Goal: Information Seeking & Learning: Learn about a topic

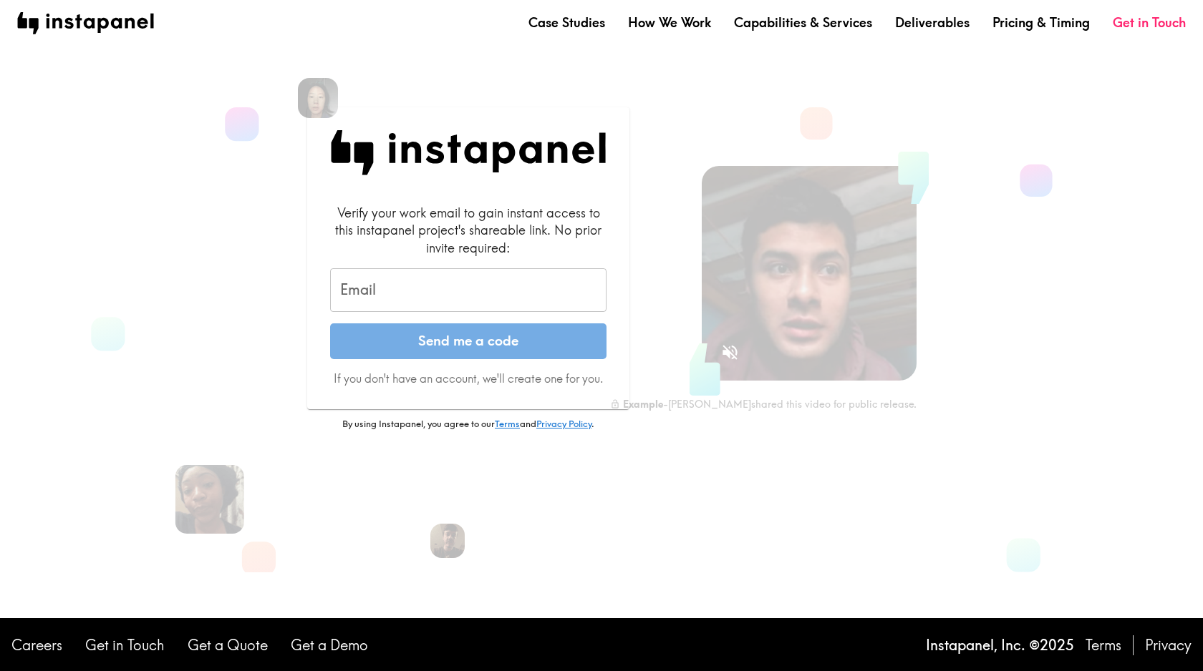
click at [413, 279] on input "Email" at bounding box center [468, 290] width 276 height 44
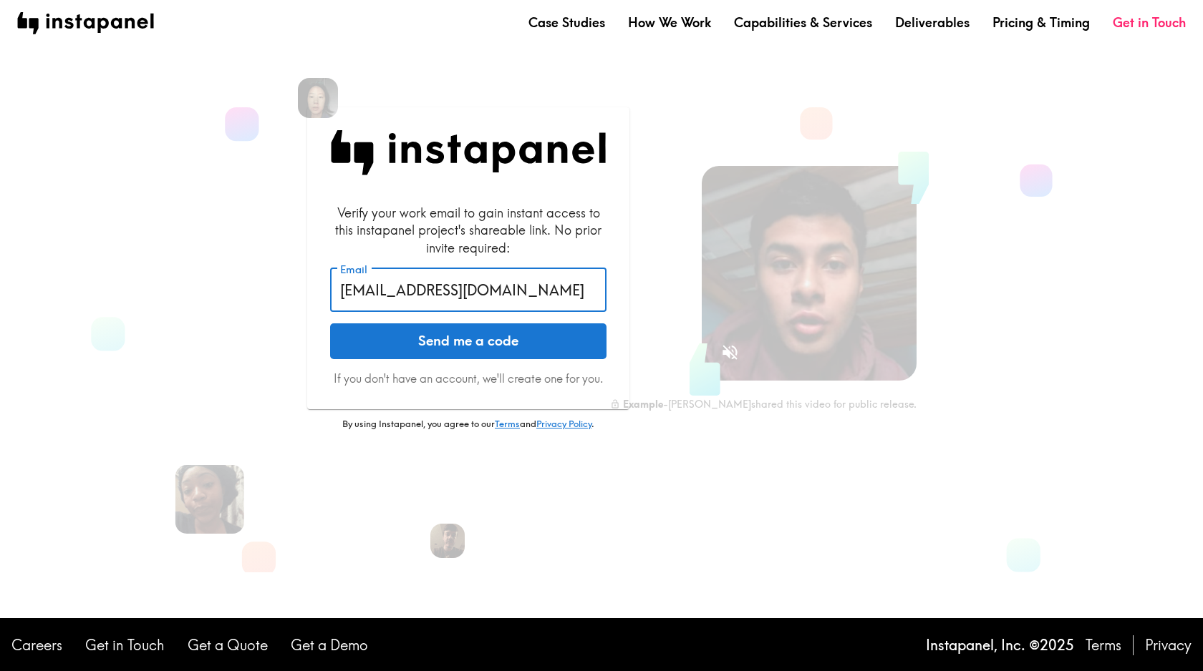
type input "[EMAIL_ADDRESS][DOMAIN_NAME]"
click at [330, 324] on button "Send me a code" at bounding box center [468, 342] width 276 height 36
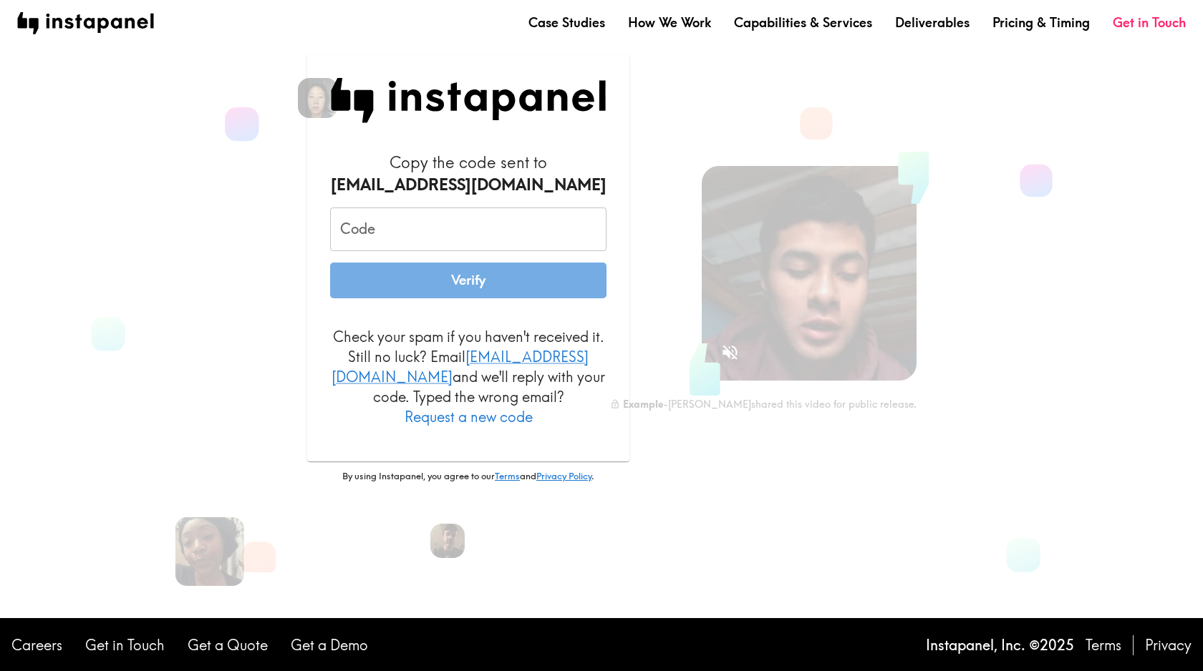
click at [395, 231] on input "Code" at bounding box center [468, 230] width 276 height 44
paste input "8du_nTU_yKJ"
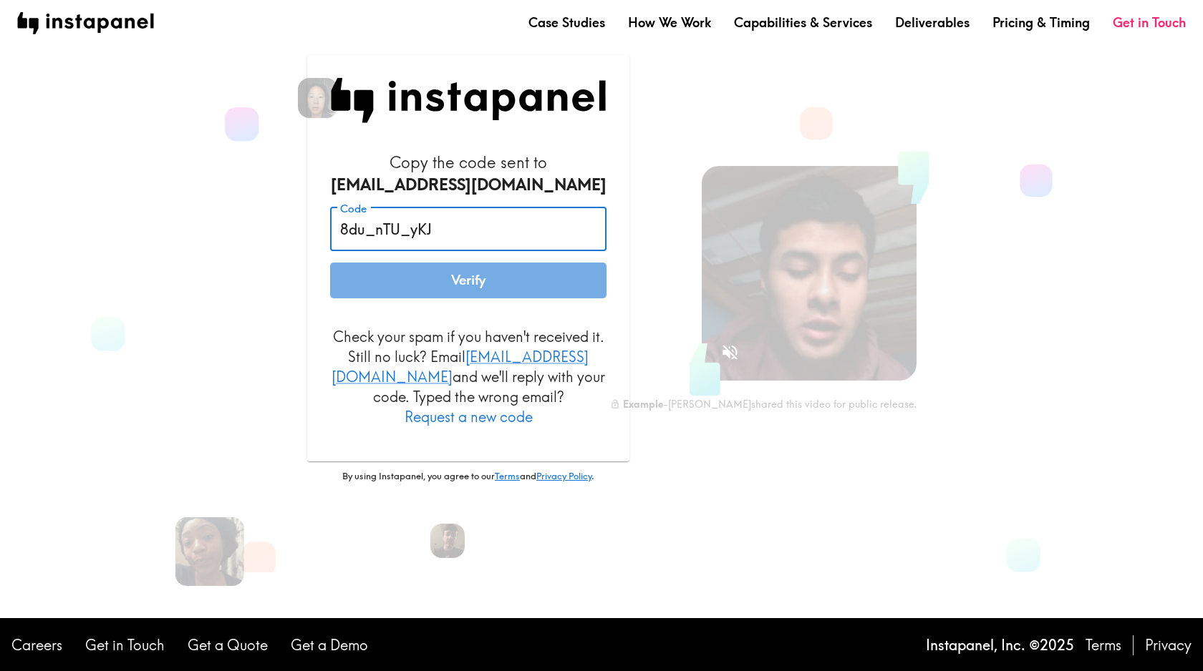
type input "8du_nTU_yKJ"
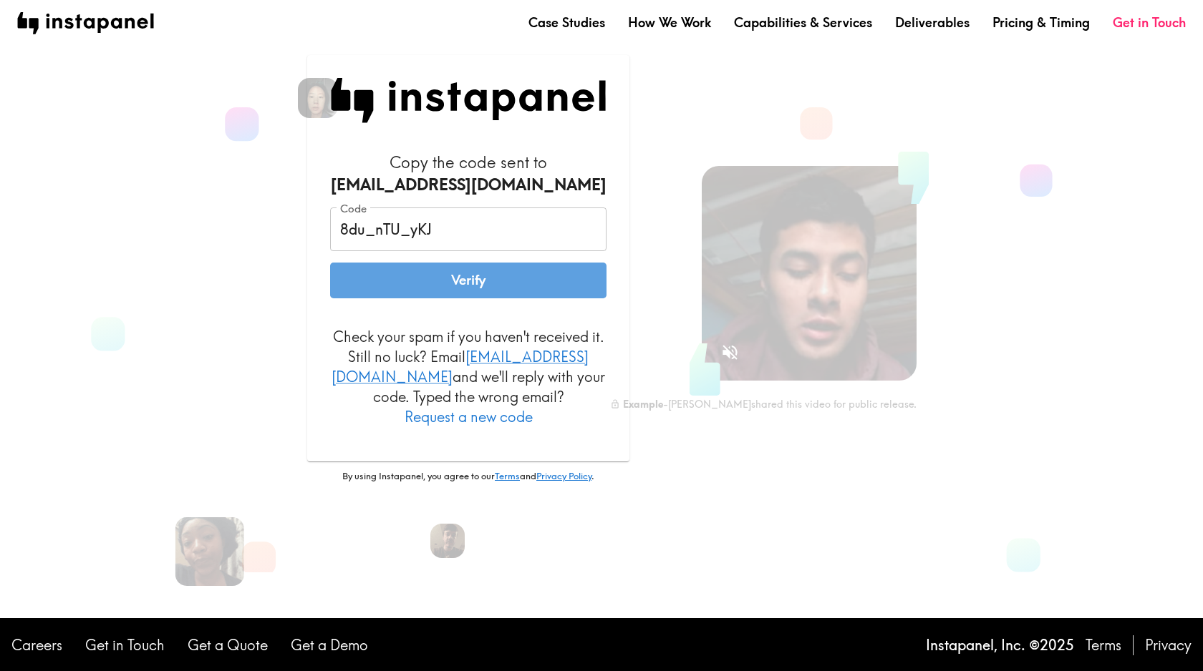
click at [408, 298] on button "Verify" at bounding box center [468, 281] width 276 height 36
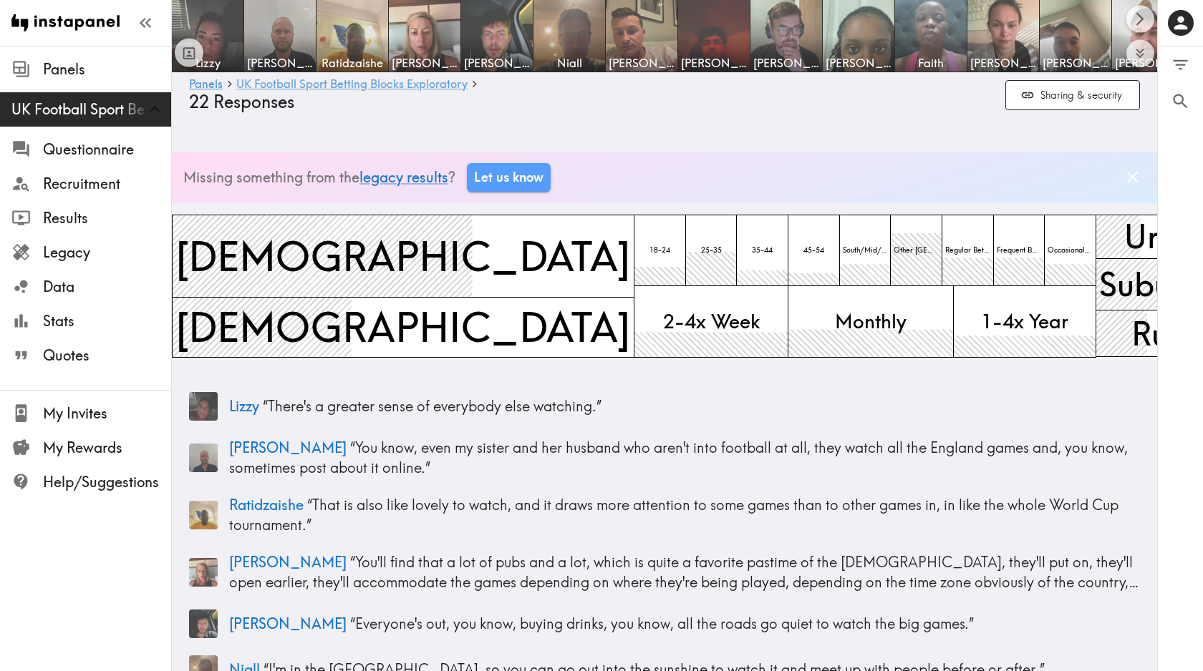
click at [355, 84] on link "UK Football Sport Betting Blocks Exploratory" at bounding box center [351, 85] width 231 height 14
click at [106, 155] on span "Questionnaire" at bounding box center [107, 150] width 128 height 20
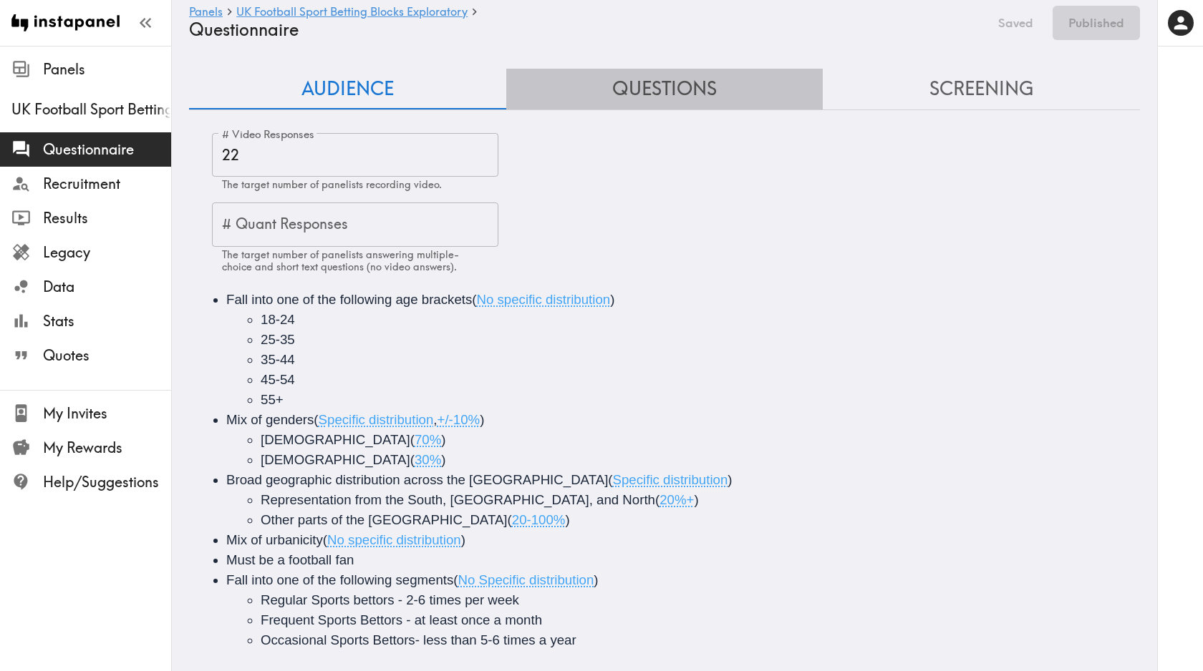
click at [684, 79] on button "Questions" at bounding box center [664, 89] width 317 height 41
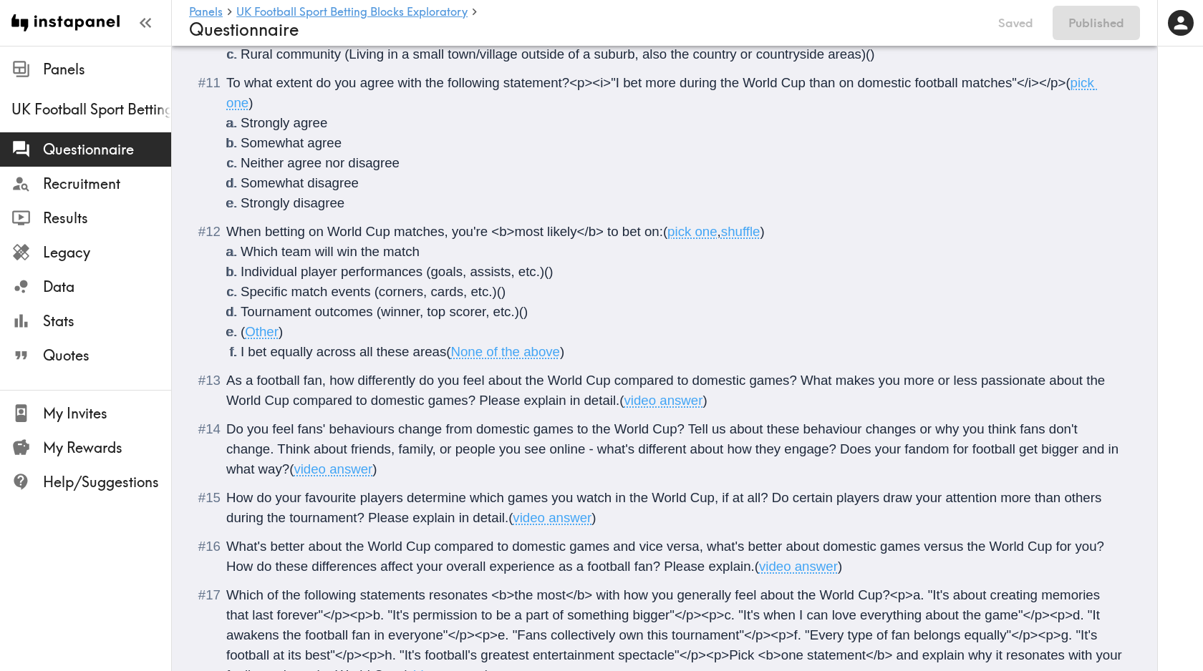
scroll to position [1508, 0]
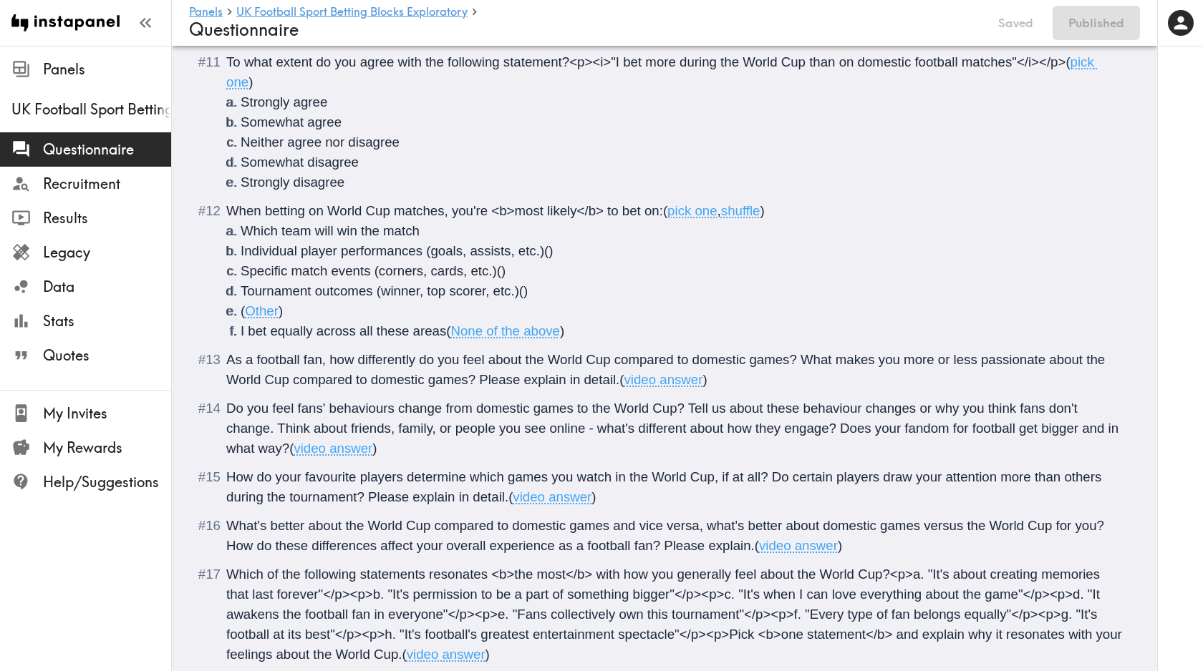
click at [563, 371] on div "As a football fan, how differently do you feel about the World Cup compared to …" at bounding box center [674, 370] width 896 height 40
click at [226, 361] on div "As a football fan, how differently do you feel about the World Cup compared to …" at bounding box center [674, 370] width 896 height 40
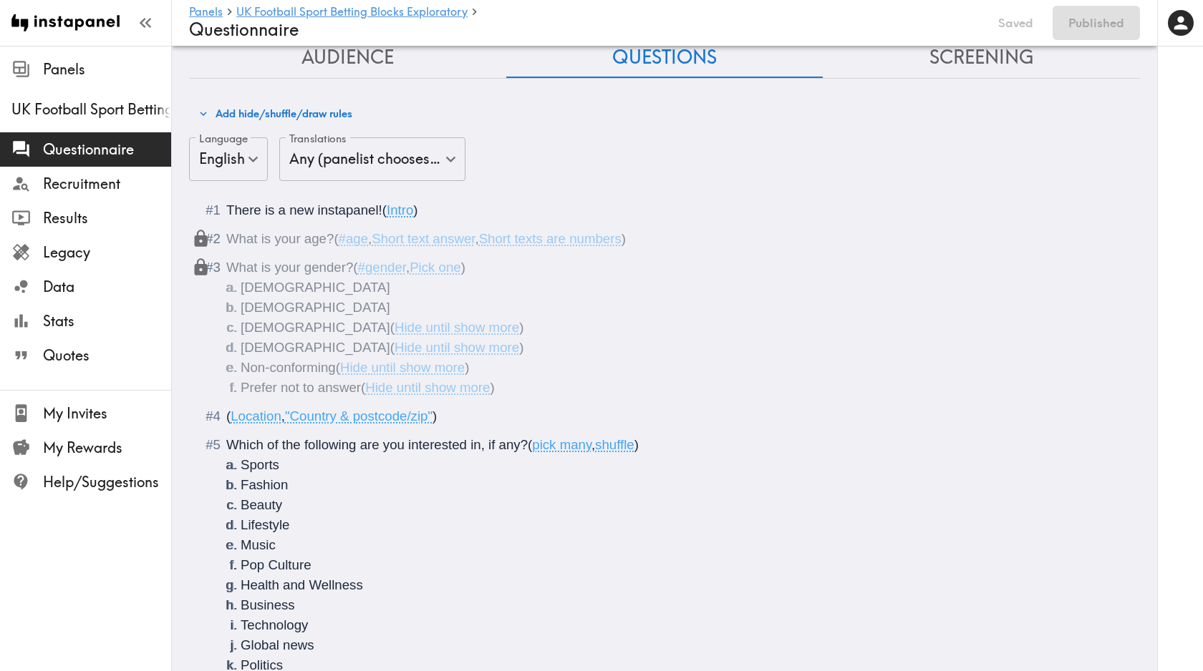
scroll to position [0, 0]
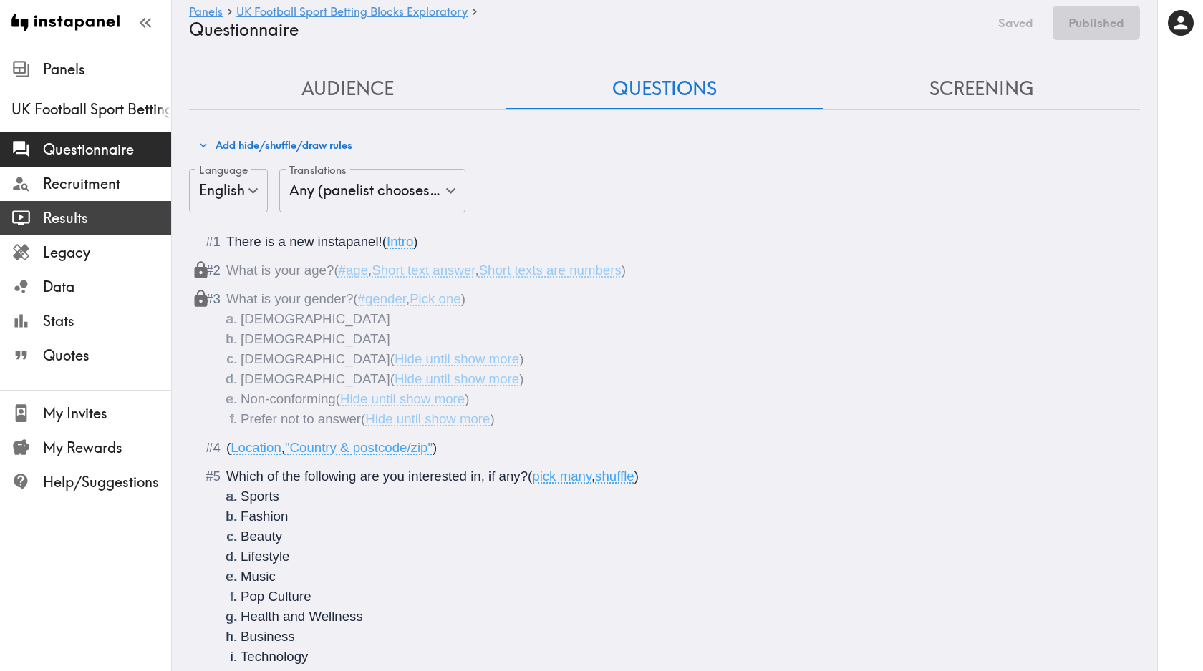
click at [99, 224] on span "Results" at bounding box center [107, 218] width 128 height 20
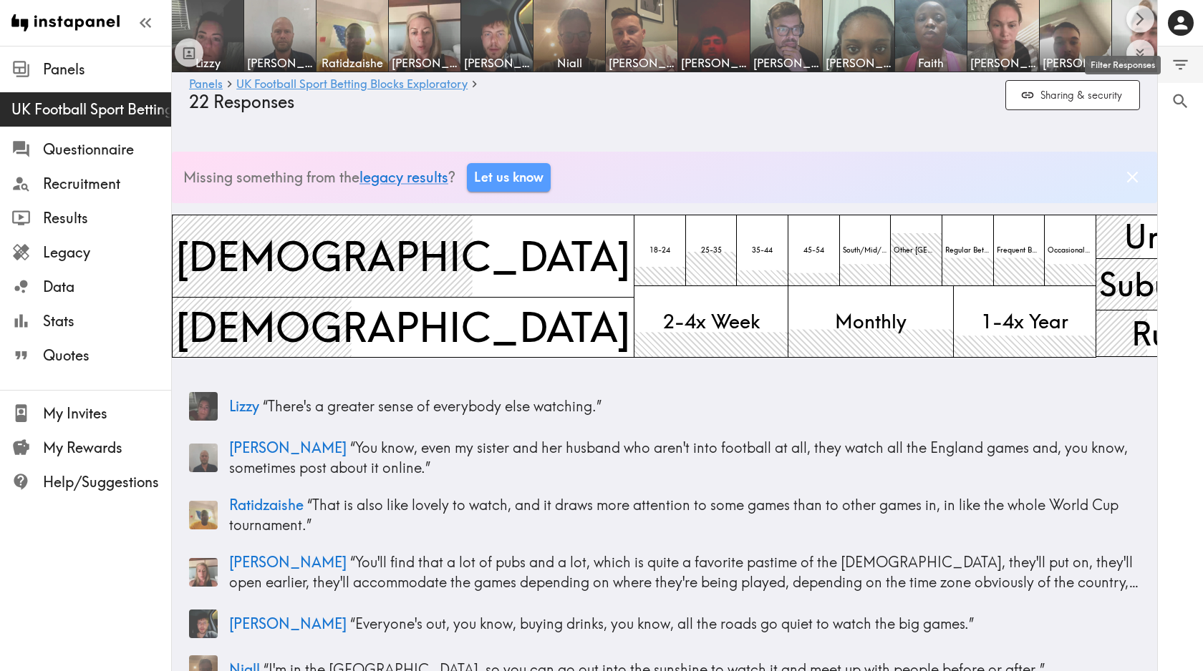
click at [1180, 64] on icon "Filter Responses" at bounding box center [1179, 65] width 15 height 10
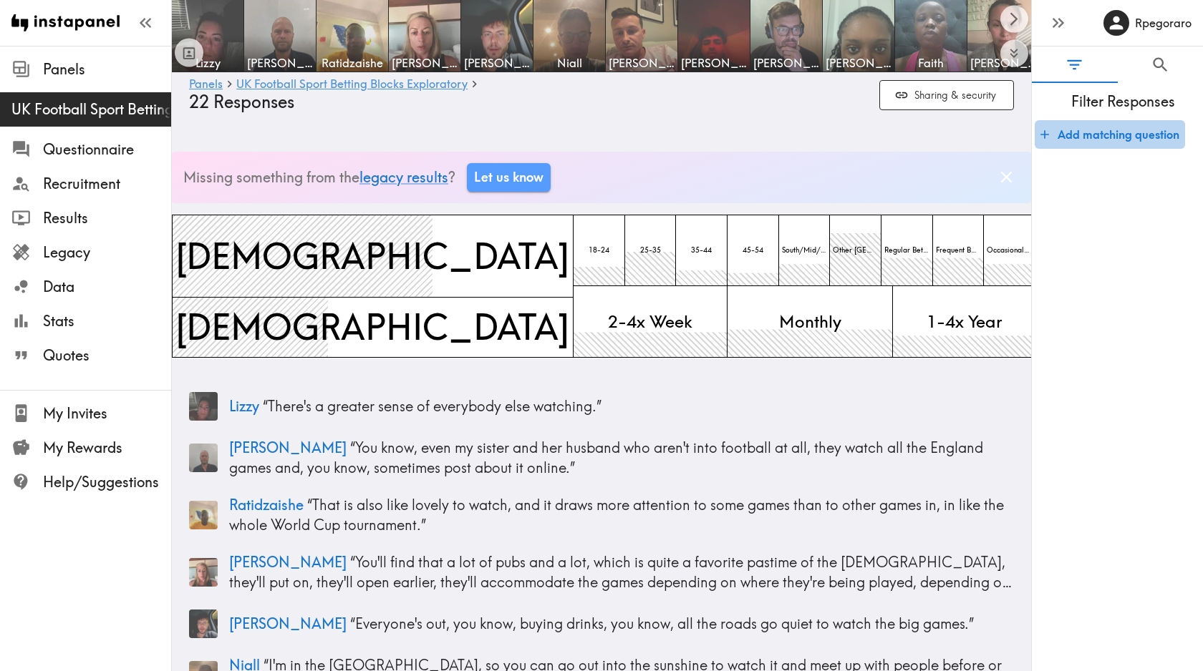
click at [1103, 135] on button "Add matching question" at bounding box center [1109, 134] width 150 height 29
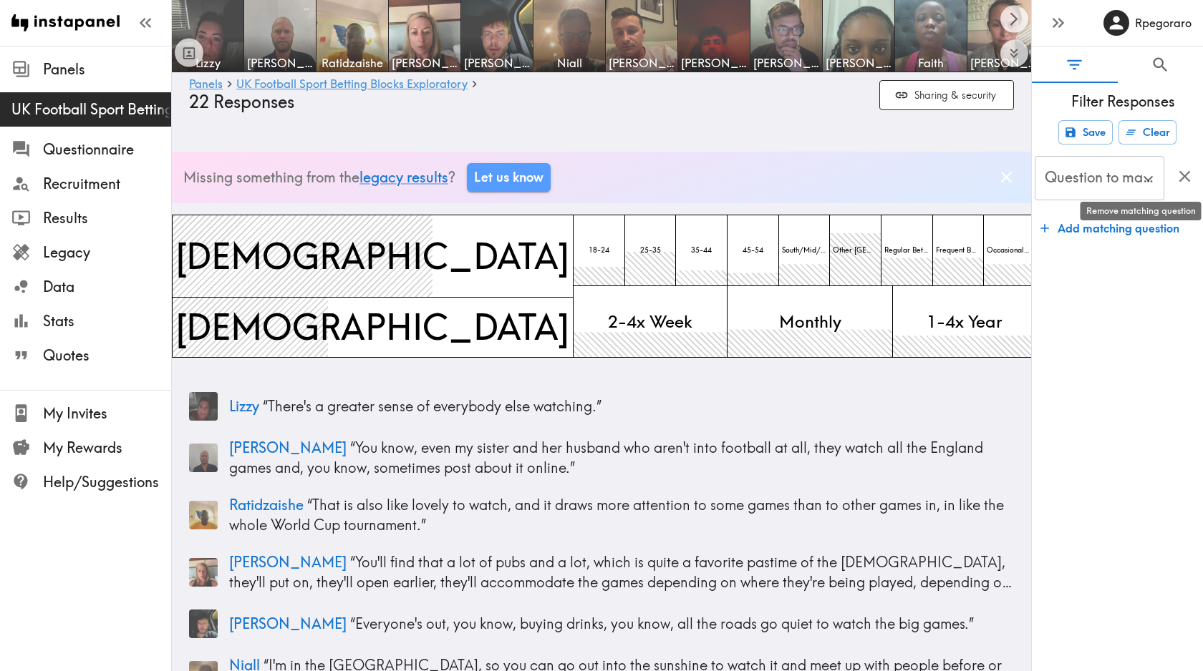
click at [1185, 175] on icon "button" at bounding box center [1183, 175] width 11 height 11
click at [1064, 27] on icon "button" at bounding box center [1057, 22] width 19 height 19
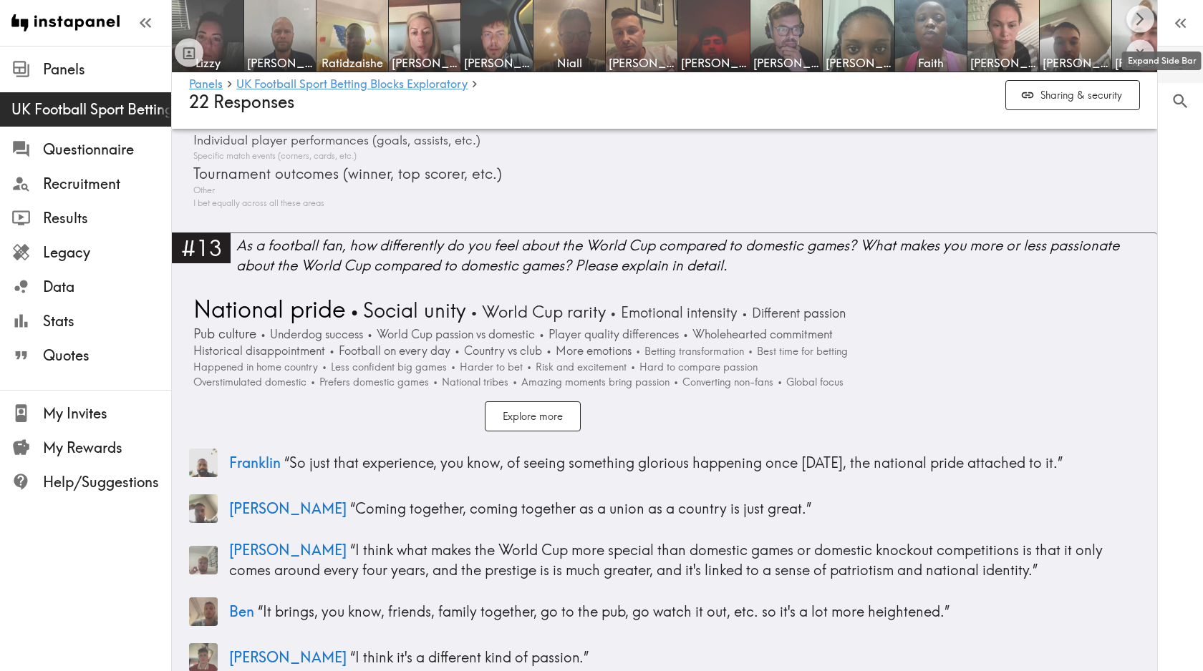
scroll to position [3477, 0]
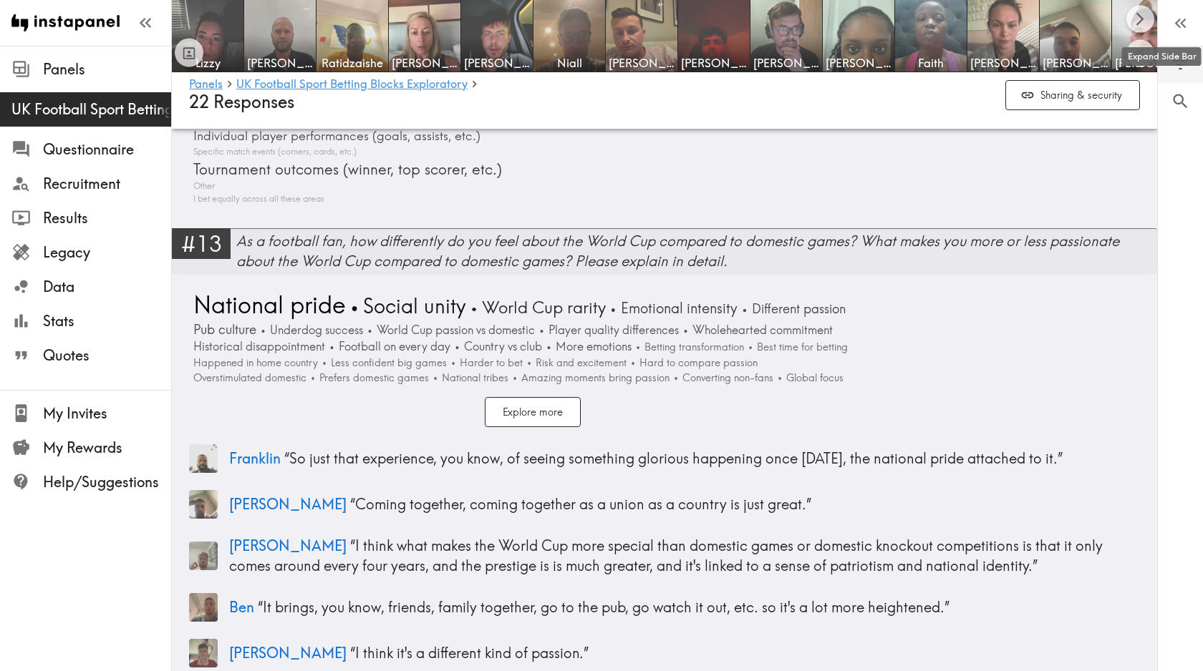
click at [433, 256] on div "As a football fan, how differently do you feel about the World Cup compared to …" at bounding box center [696, 251] width 921 height 40
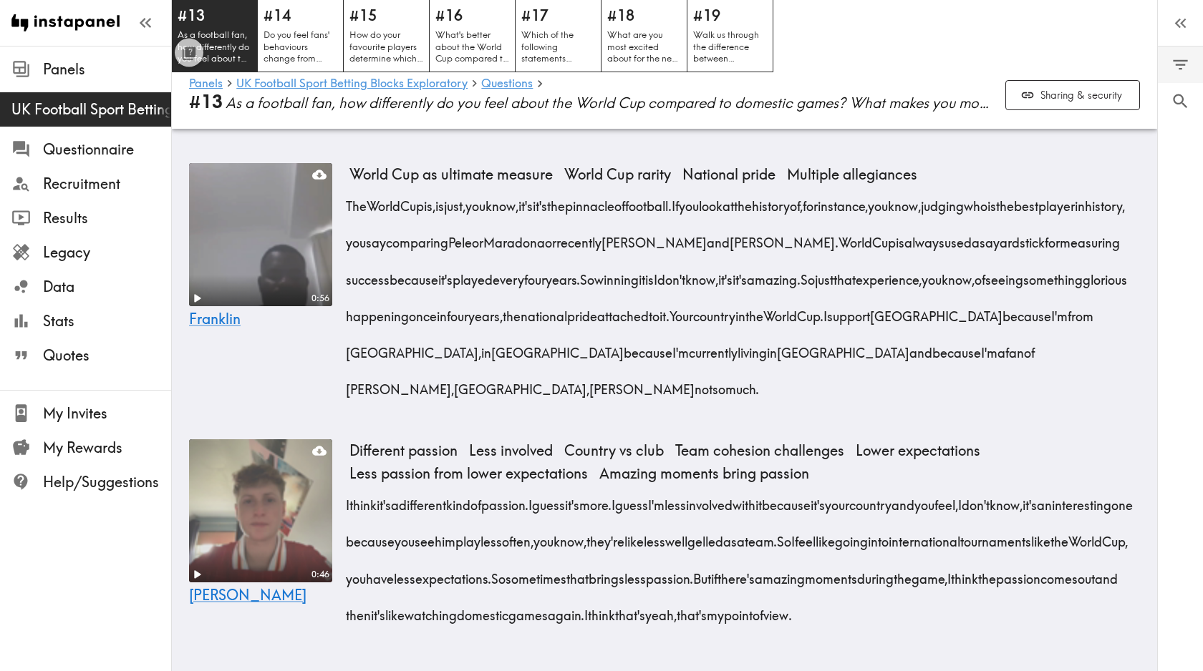
scroll to position [6742, 0]
click at [496, 82] on link "Questions" at bounding box center [507, 84] width 52 height 14
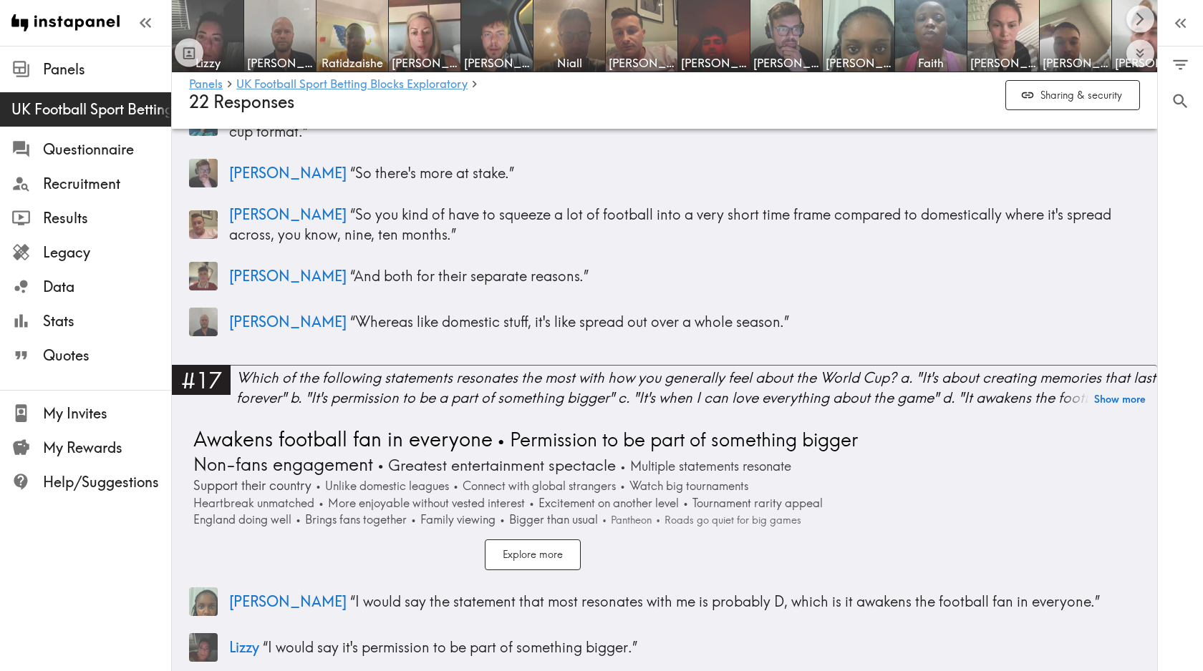
scroll to position [5494, 0]
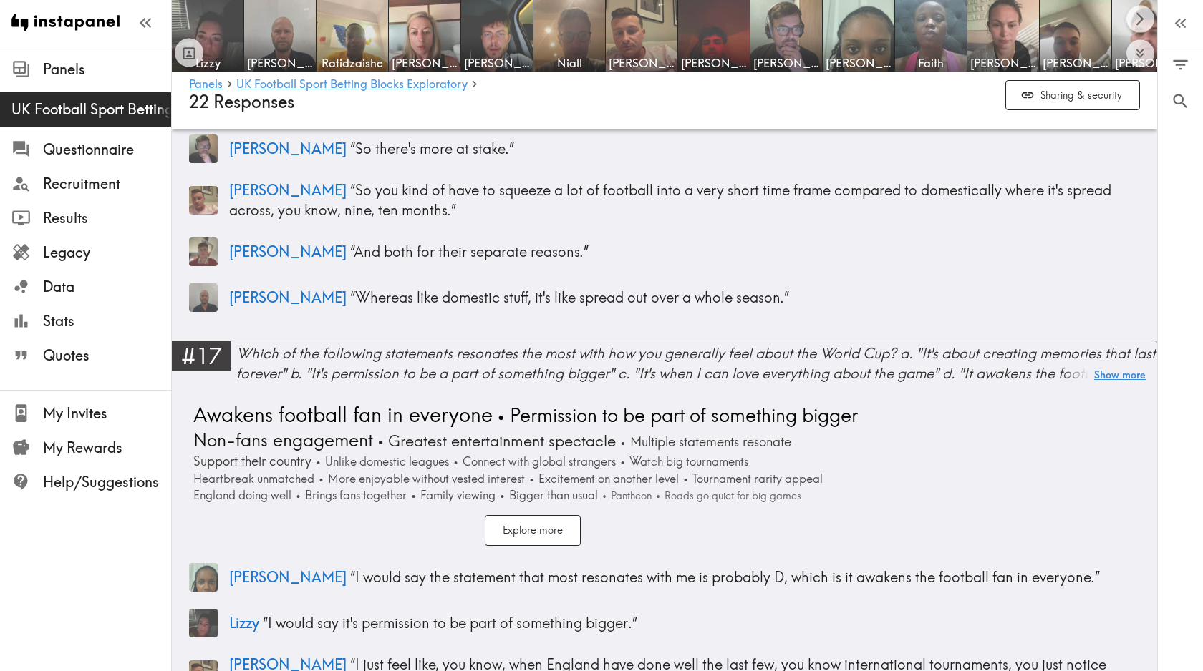
click at [1108, 365] on button "Show more" at bounding box center [1120, 375] width 52 height 20
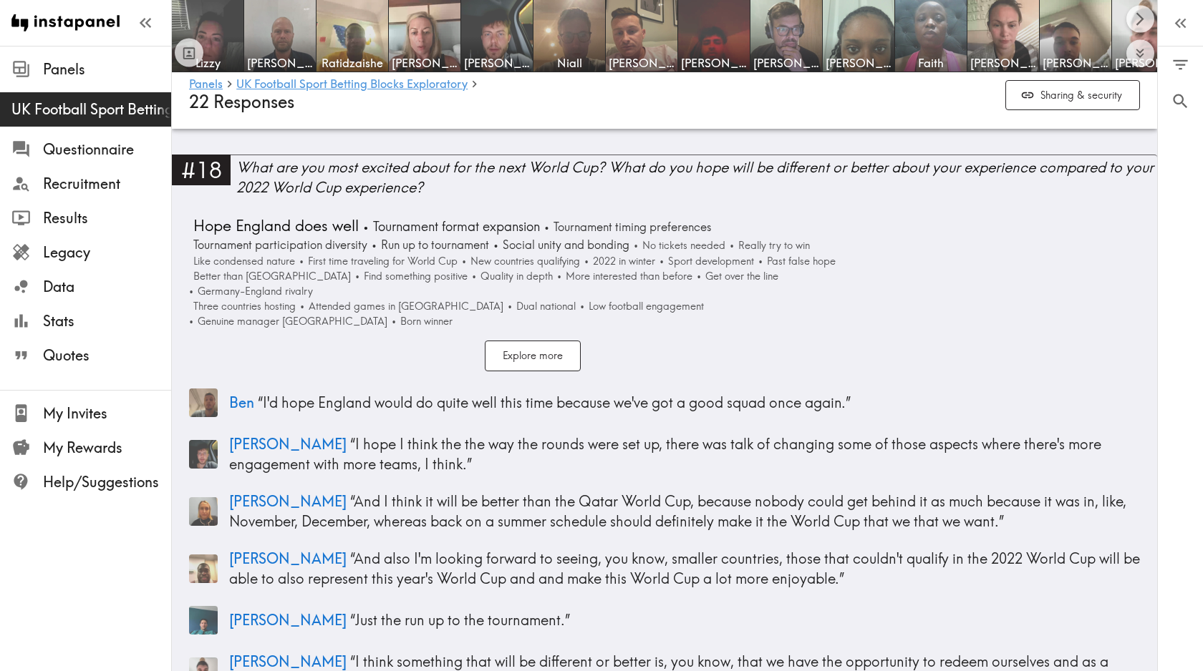
scroll to position [6261, 0]
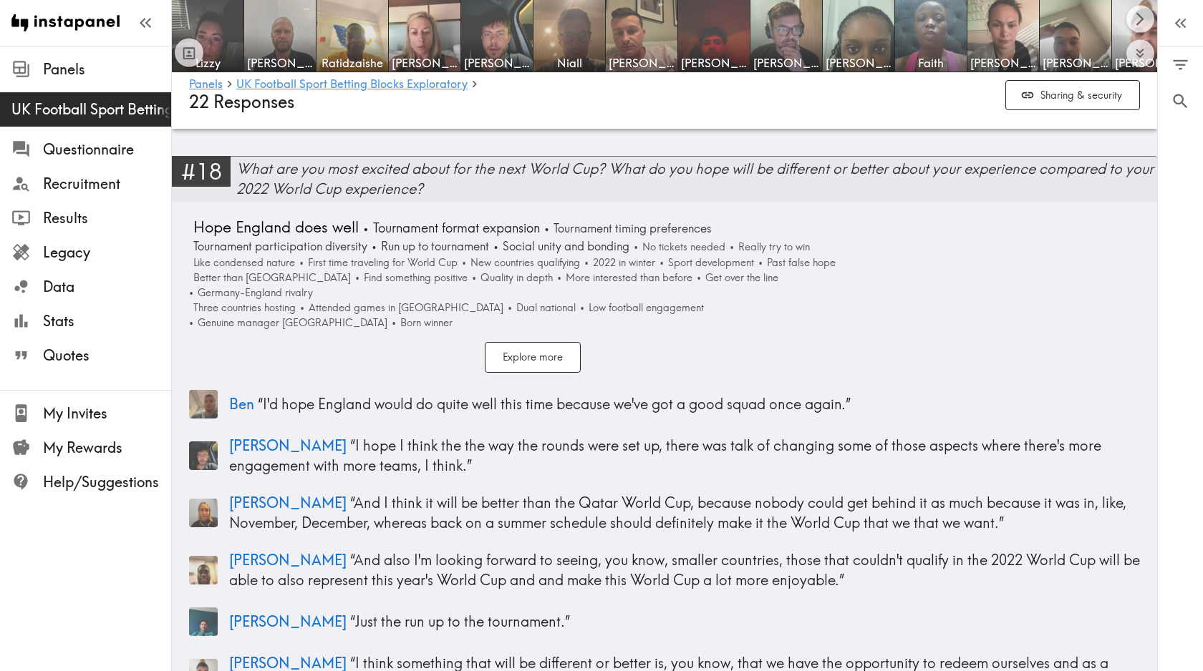
click at [366, 170] on div "What are you most excited about for the next World Cup? What do you hope will b…" at bounding box center [696, 179] width 921 height 40
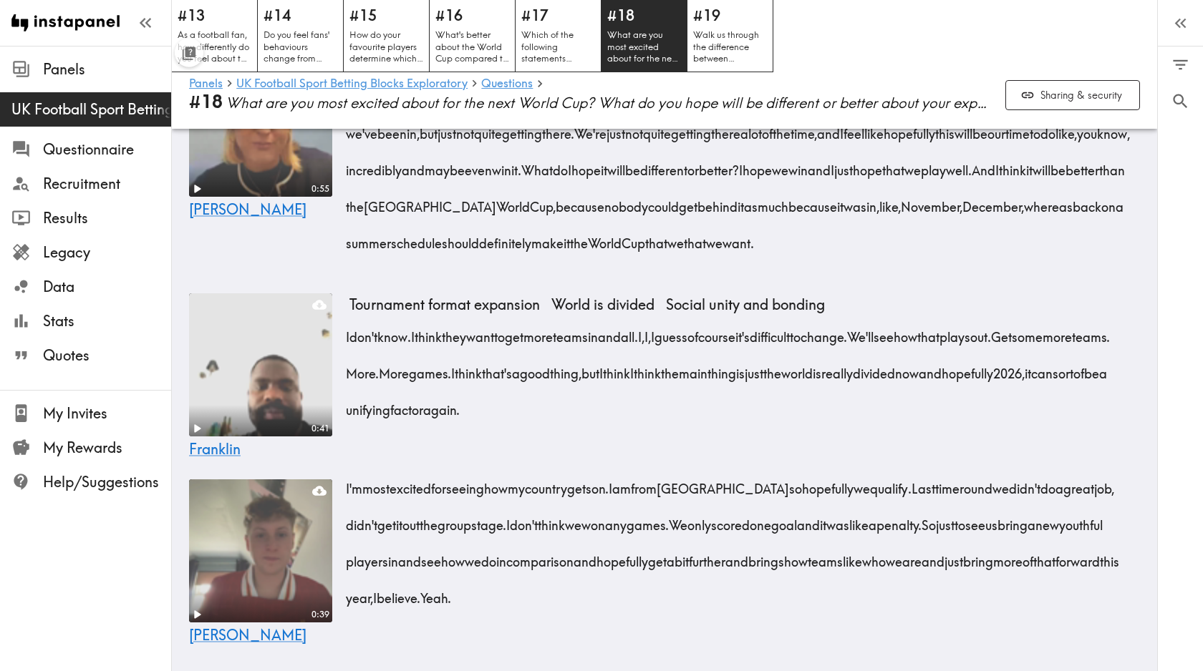
scroll to position [5805, 0]
click at [502, 86] on link "Questions" at bounding box center [507, 84] width 52 height 14
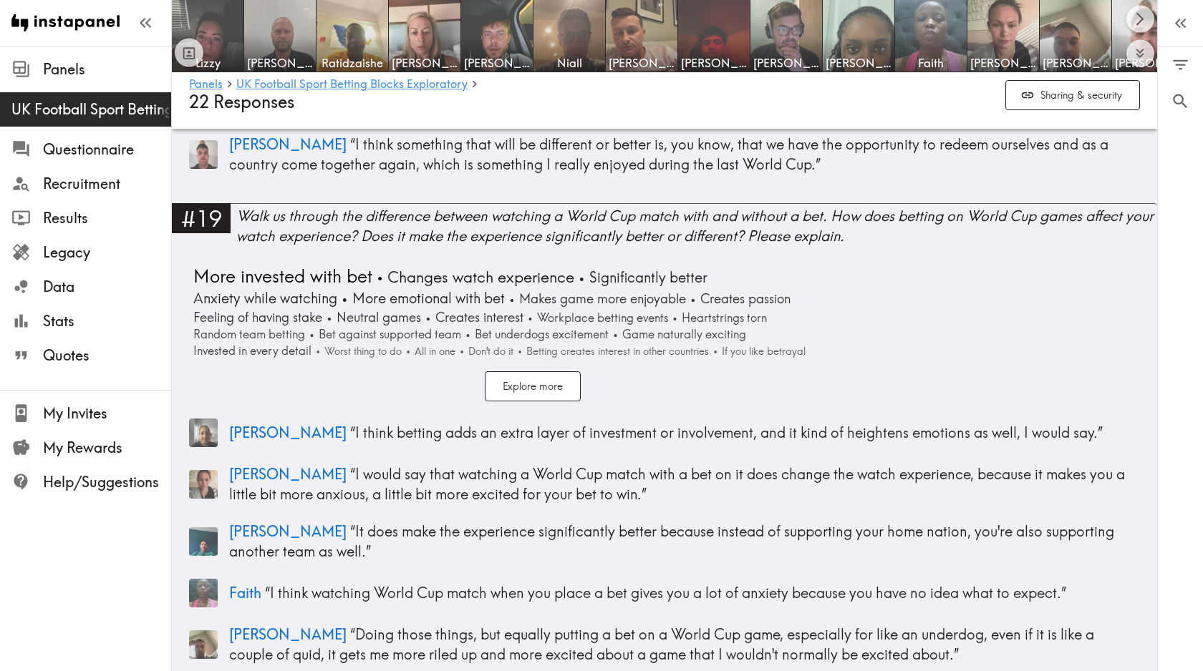
scroll to position [6693, 0]
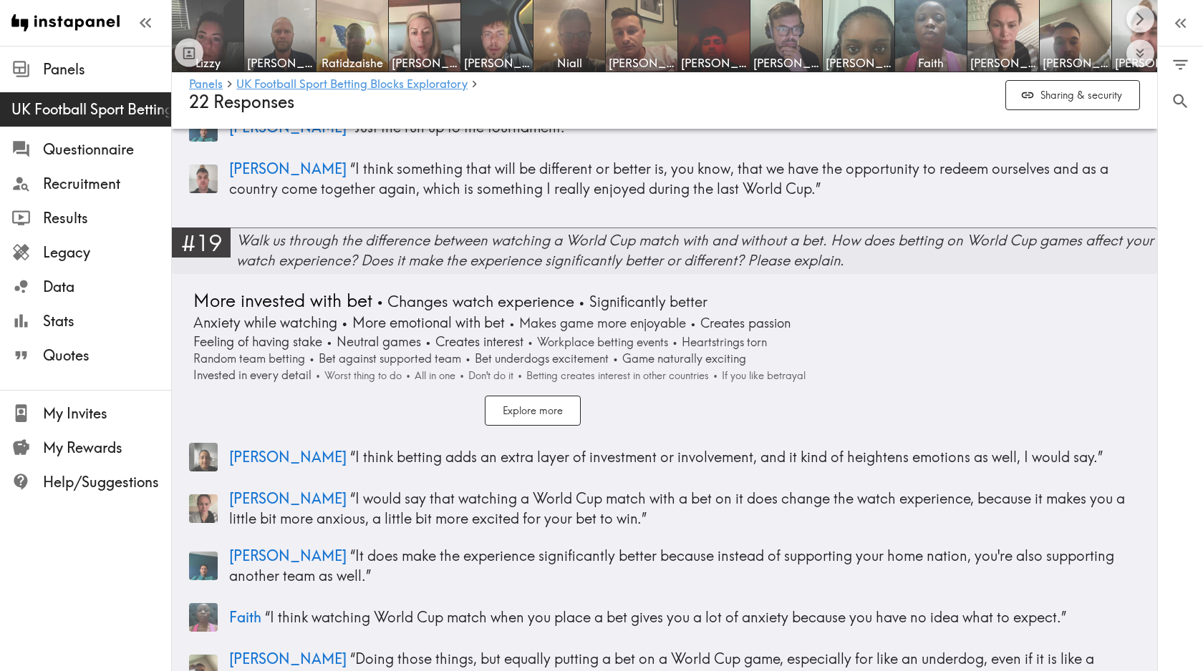
click at [467, 230] on div "Walk us through the difference between watching a World Cup match with and with…" at bounding box center [696, 250] width 921 height 40
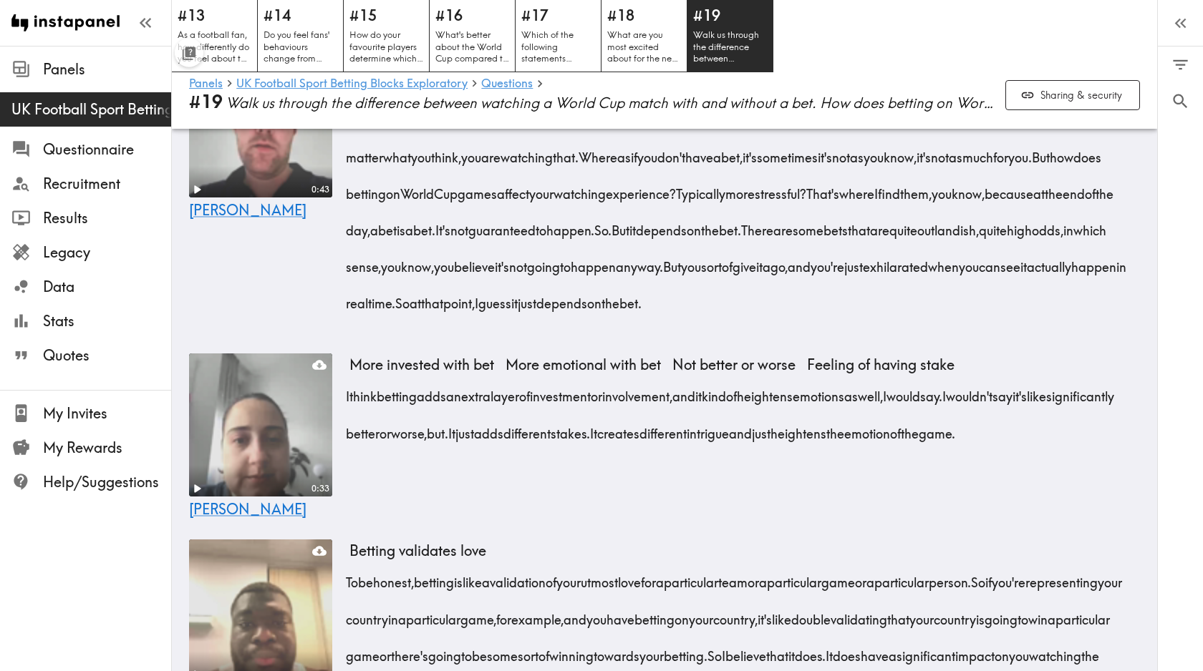
scroll to position [4444, 0]
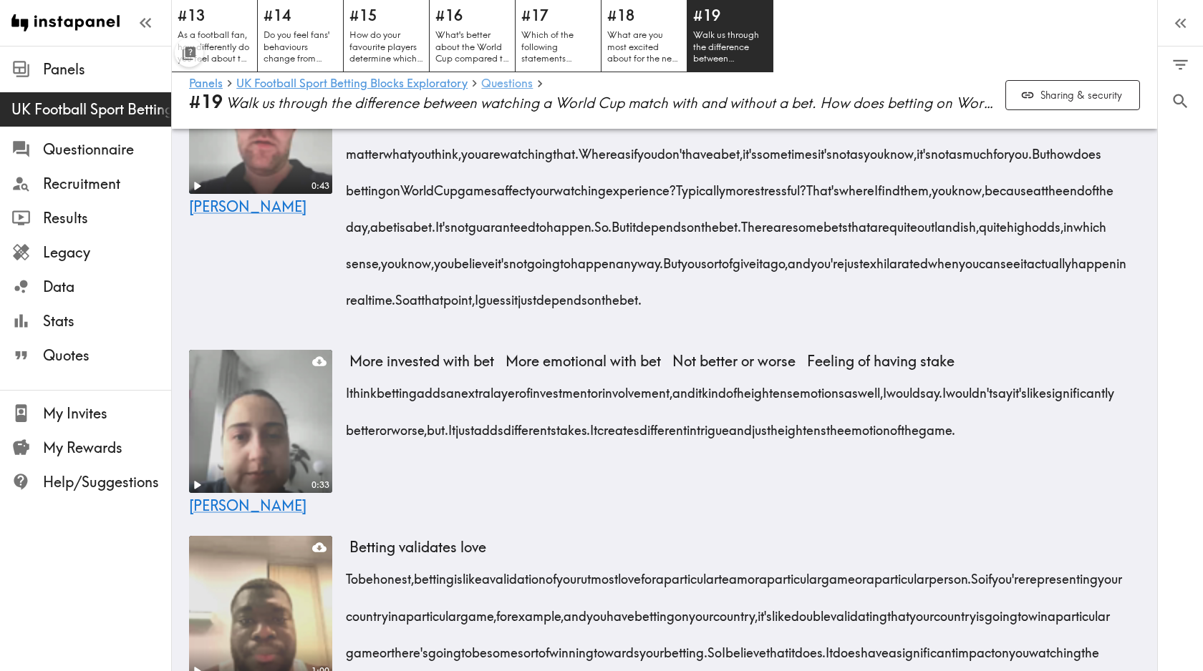
click at [502, 77] on link "Questions" at bounding box center [507, 84] width 52 height 14
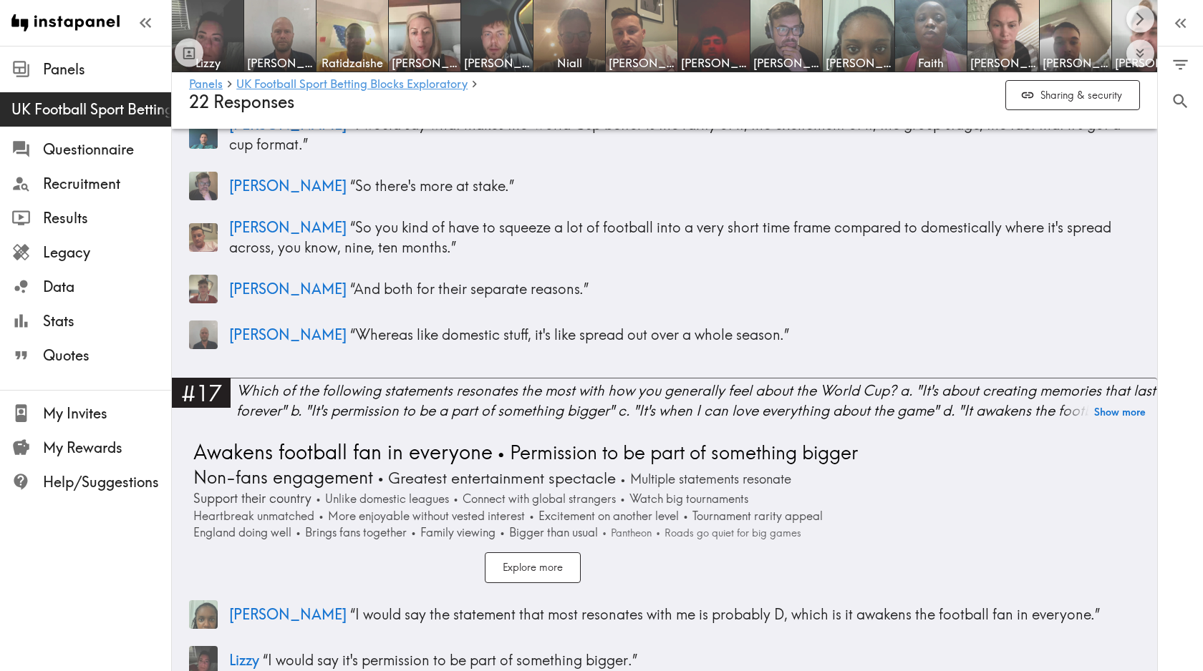
scroll to position [5458, 0]
click at [793, 389] on div "Which of the following statements resonates the most with how you generally fee…" at bounding box center [696, 400] width 921 height 40
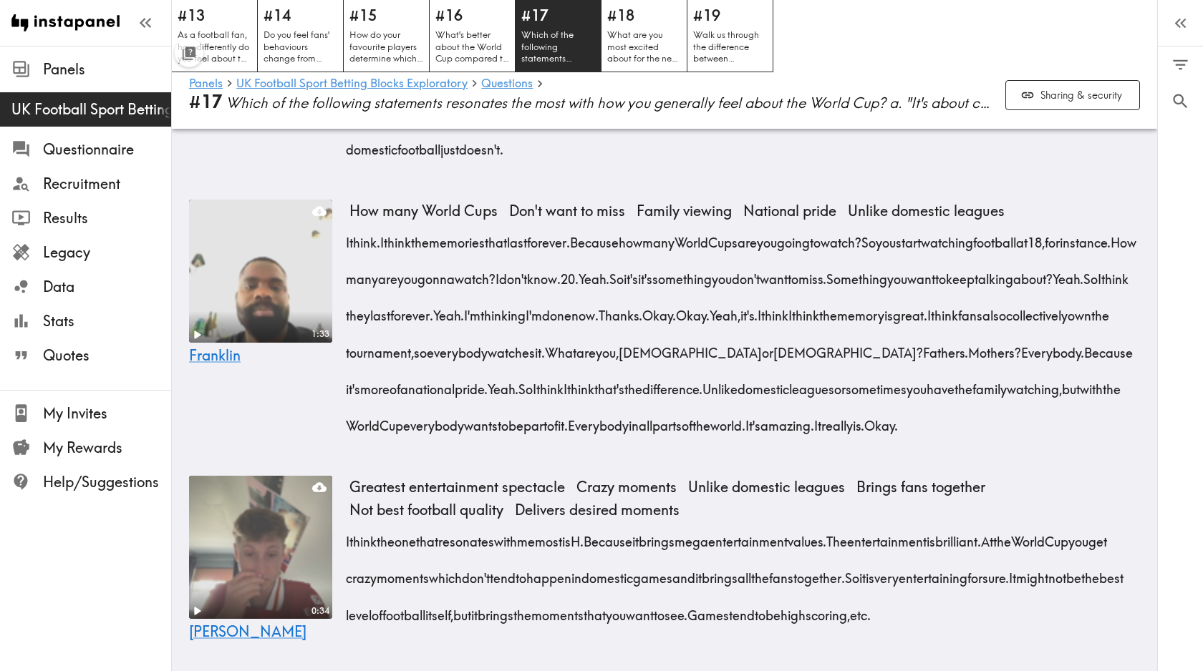
scroll to position [6318, 0]
click at [502, 84] on link "Questions" at bounding box center [507, 84] width 52 height 14
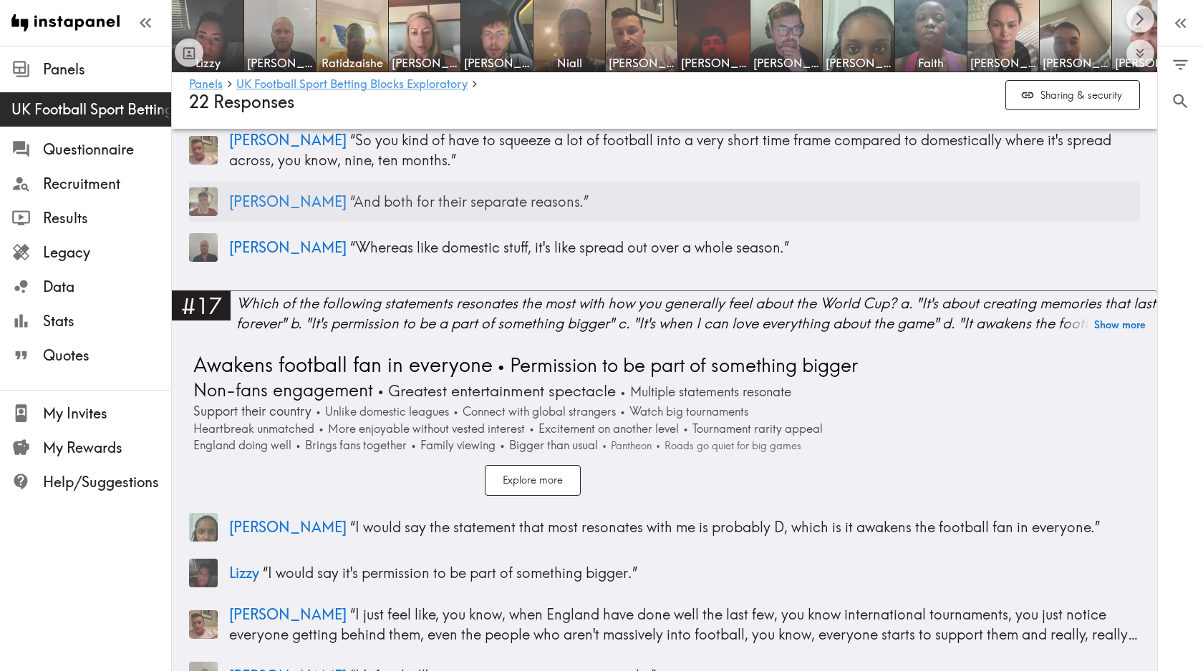
scroll to position [5546, 0]
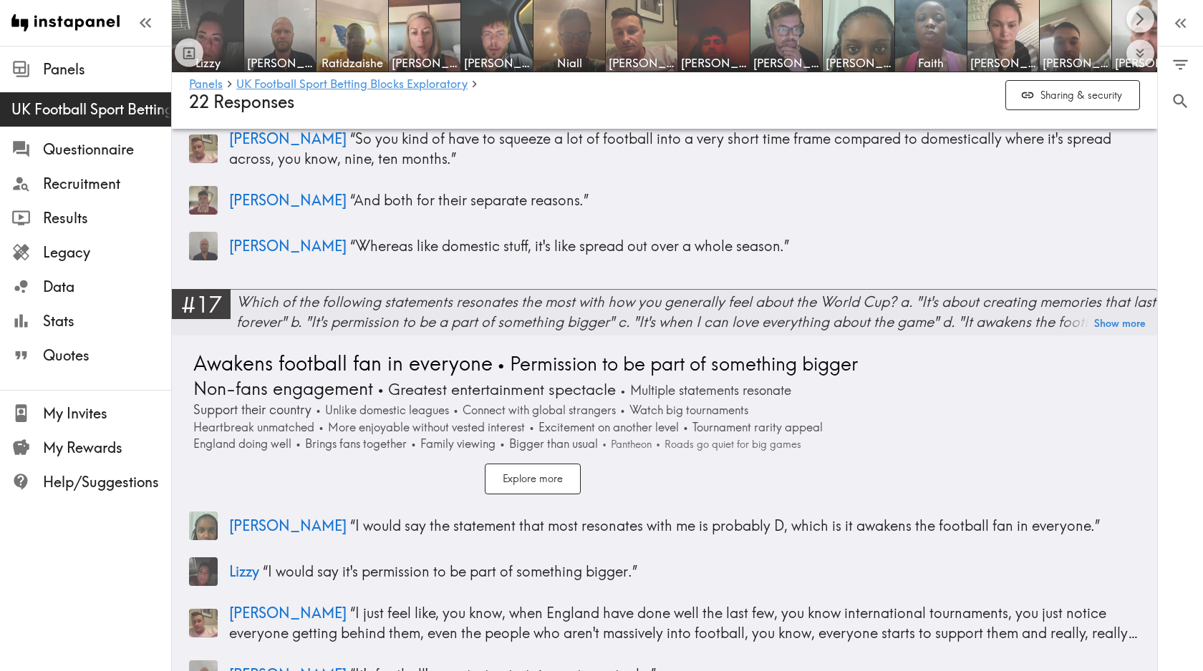
click at [923, 309] on div "Which of the following statements resonates the most with how you generally fee…" at bounding box center [696, 312] width 921 height 40
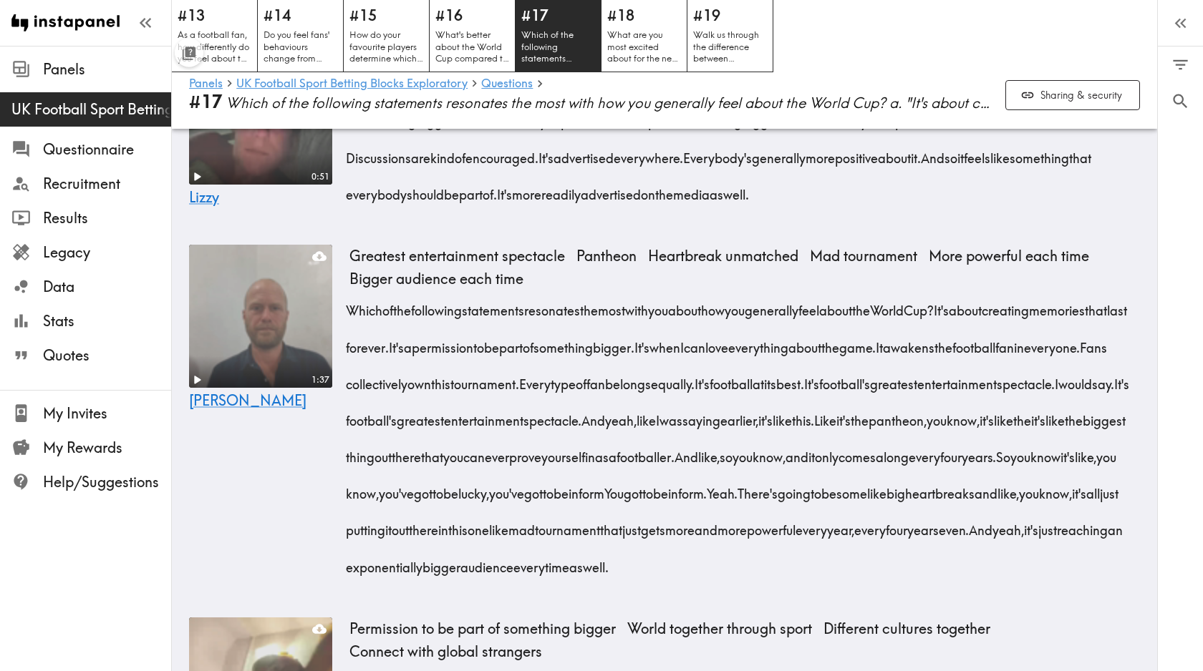
scroll to position [659, 0]
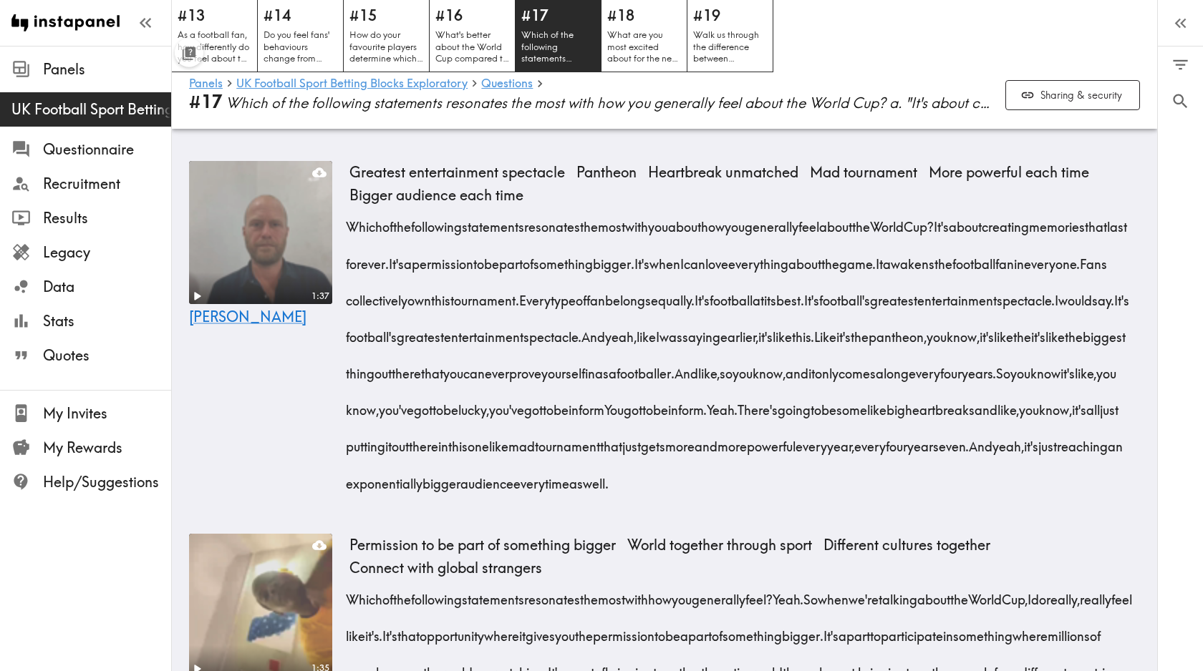
drag, startPoint x: 651, startPoint y: 525, endPoint x: 506, endPoint y: 451, distance: 162.6
click at [506, 451] on div "Which of the following statements resonates the most with you about how you gen…" at bounding box center [744, 350] width 790 height 293
copy div "There's going to be some like big heartbreaks and like, you know, it's all just…"
